Goal: Check status: Check status

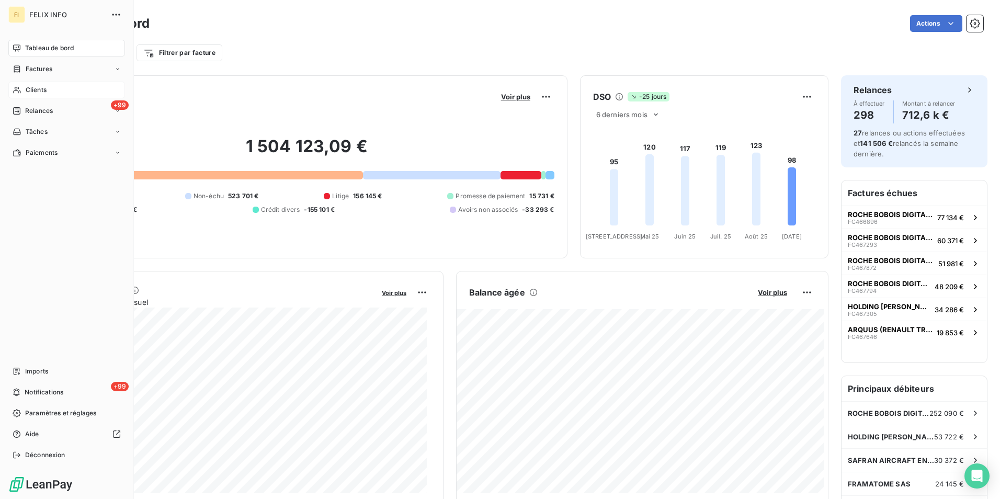
click at [16, 89] on icon at bounding box center [16, 90] width 7 height 7
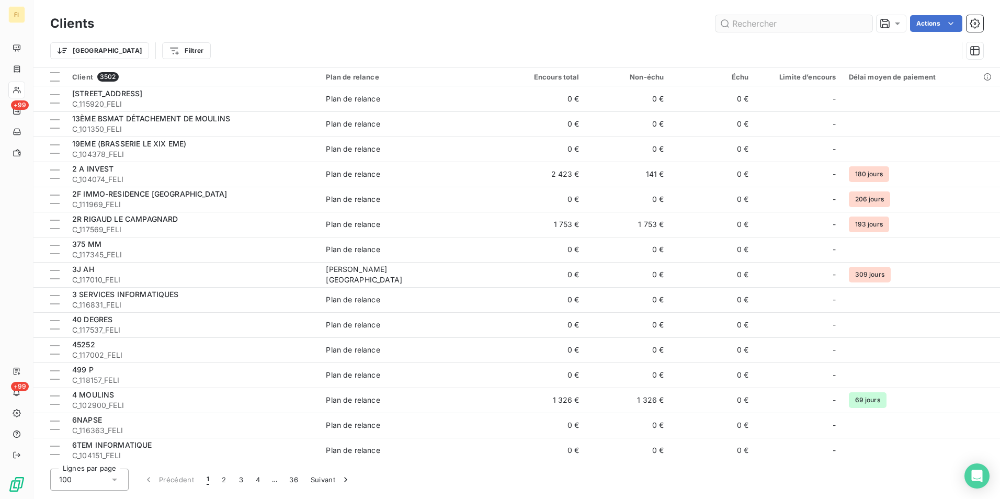
click at [815, 21] on input "text" at bounding box center [793, 23] width 157 height 17
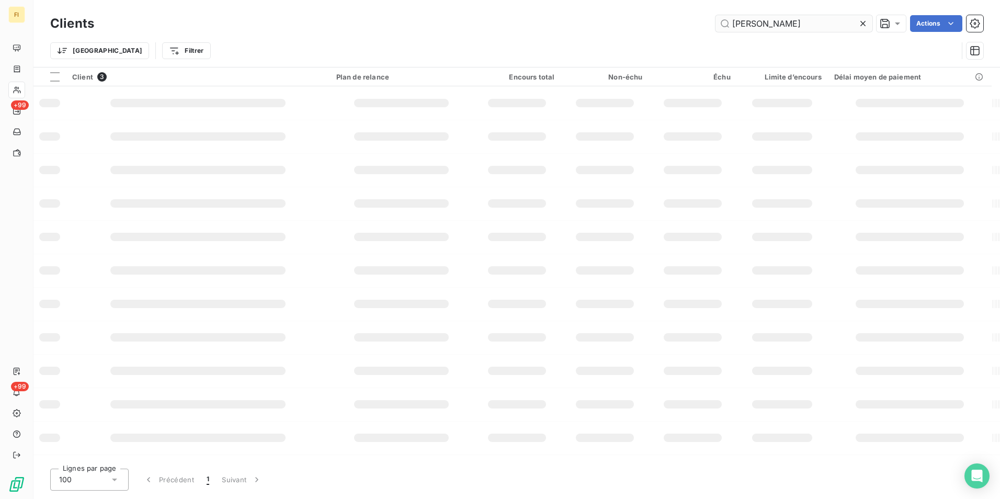
type input "[PERSON_NAME]"
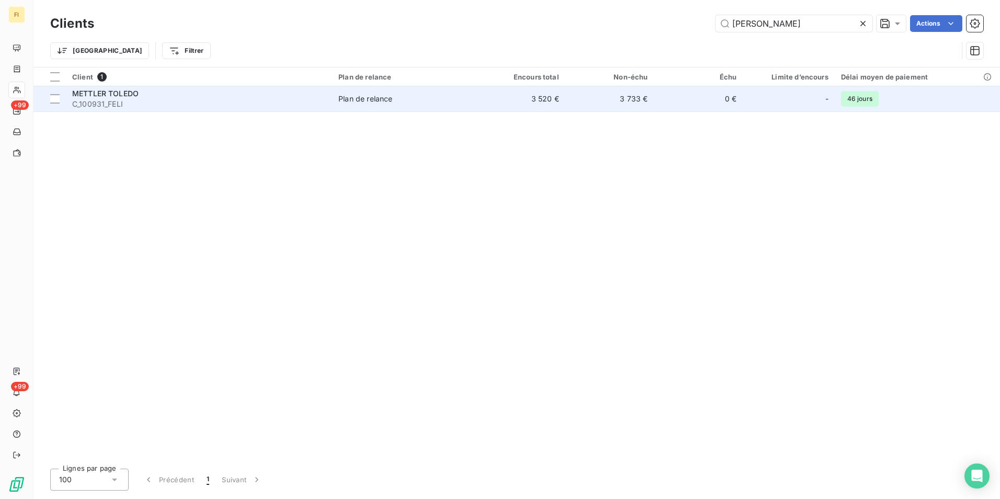
click at [613, 105] on td "3 733 €" at bounding box center [609, 98] width 89 height 25
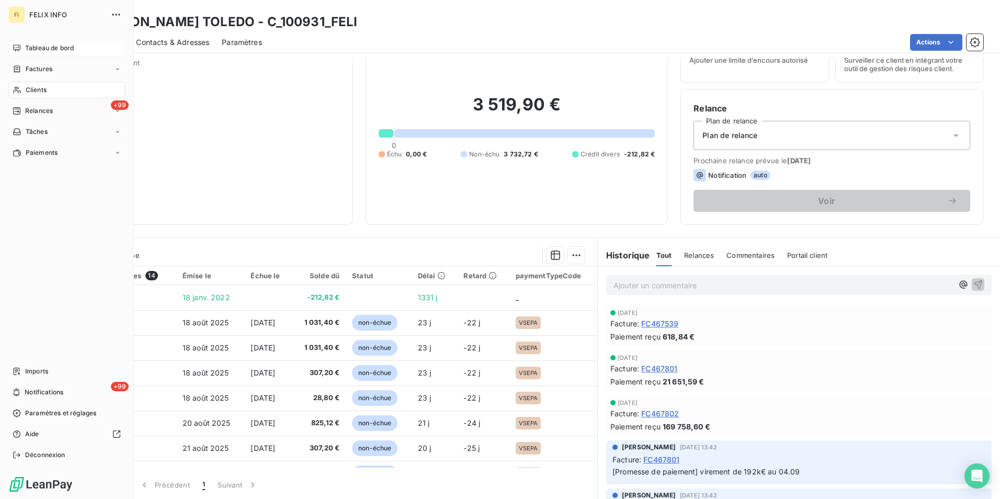
click at [43, 50] on span "Tableau de bord" at bounding box center [49, 47] width 49 height 9
